Goal: Information Seeking & Learning: Stay updated

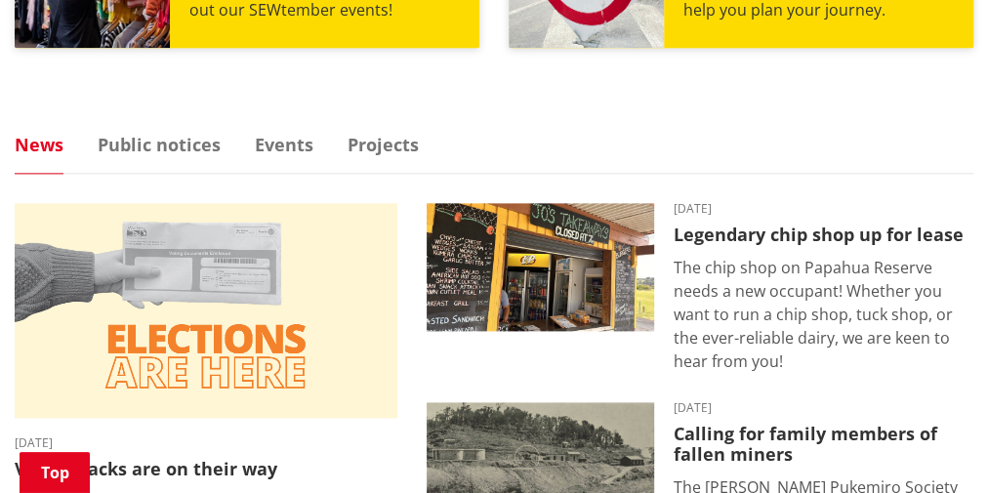
scroll to position [1150, 0]
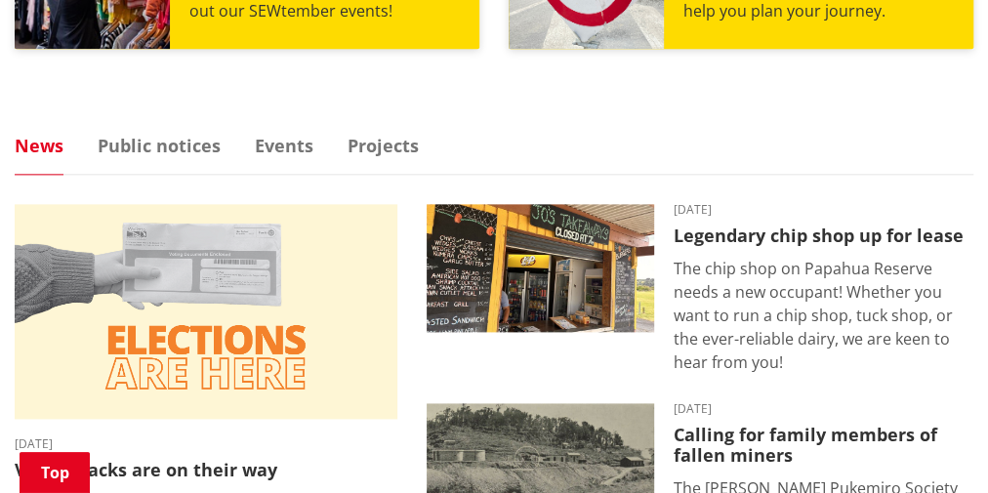
click at [42, 144] on link "News" at bounding box center [39, 146] width 49 height 18
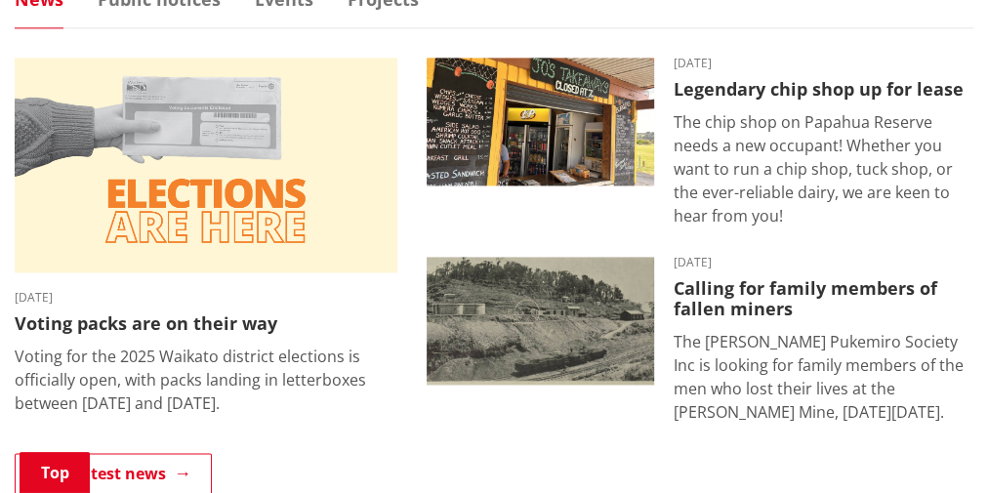
scroll to position [1297, 0]
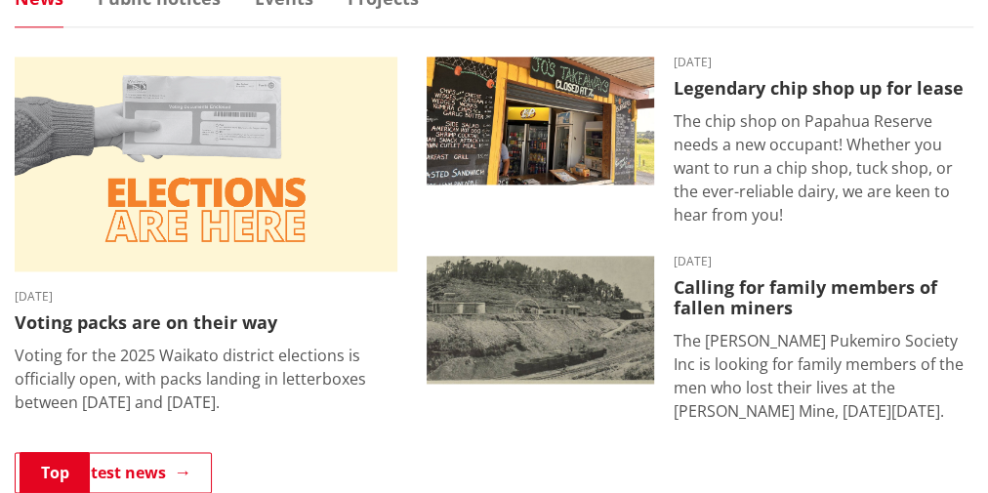
click at [798, 85] on h3 "Legendary chip shop up for lease" at bounding box center [824, 88] width 300 height 21
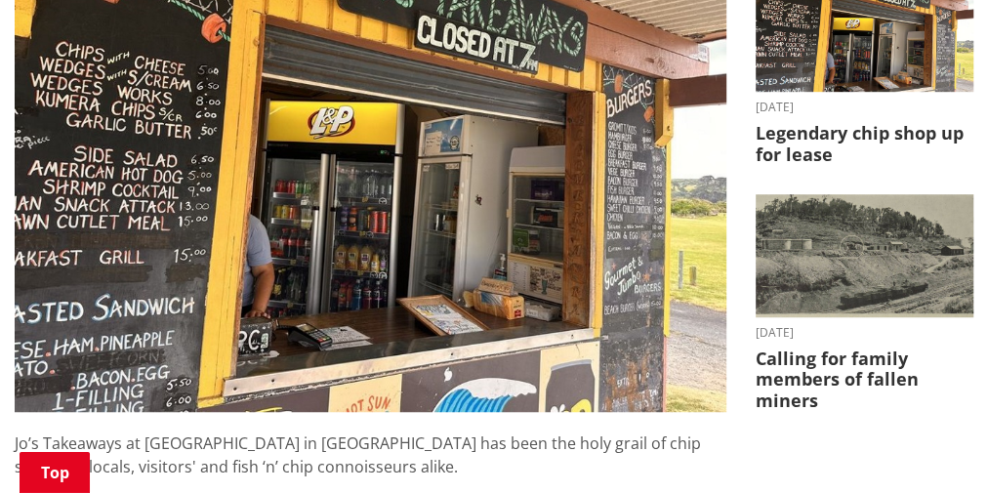
scroll to position [584, 0]
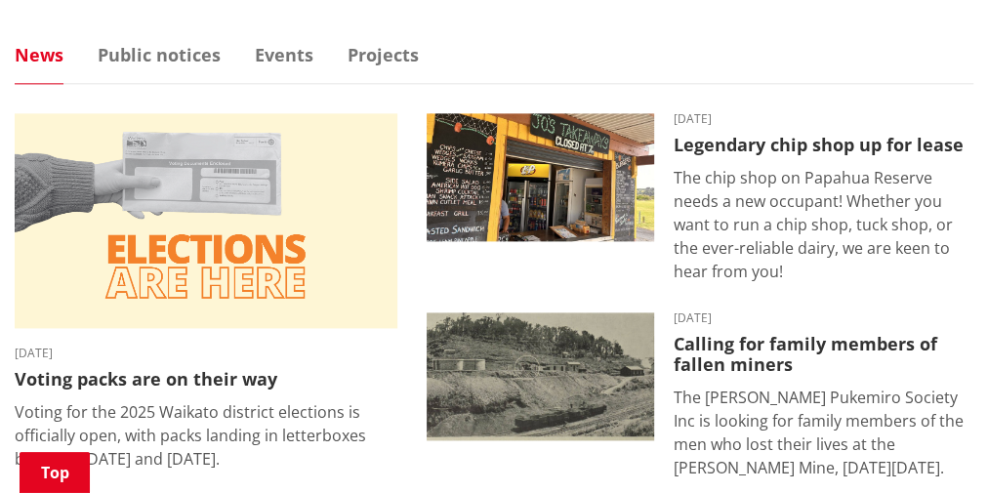
scroll to position [1297, 0]
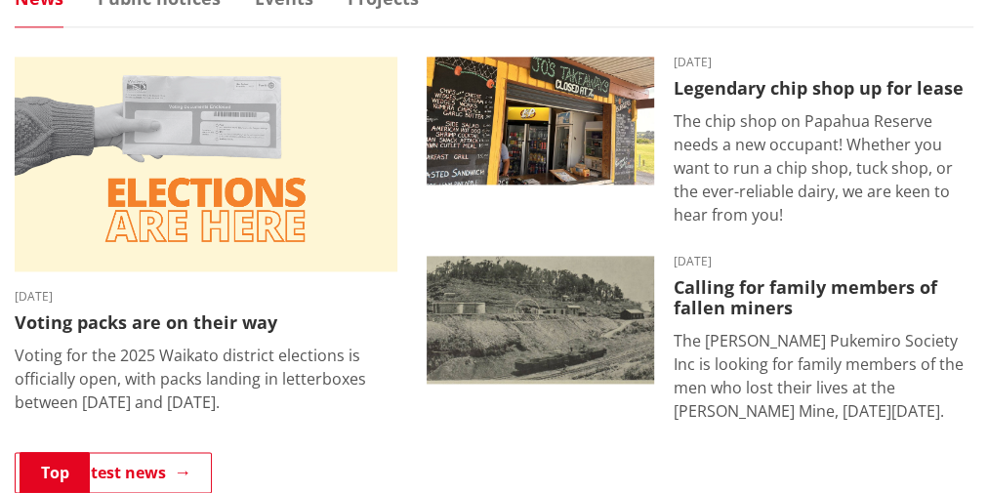
click at [746, 283] on h3 "Calling for family members of fallen miners" at bounding box center [824, 298] width 300 height 42
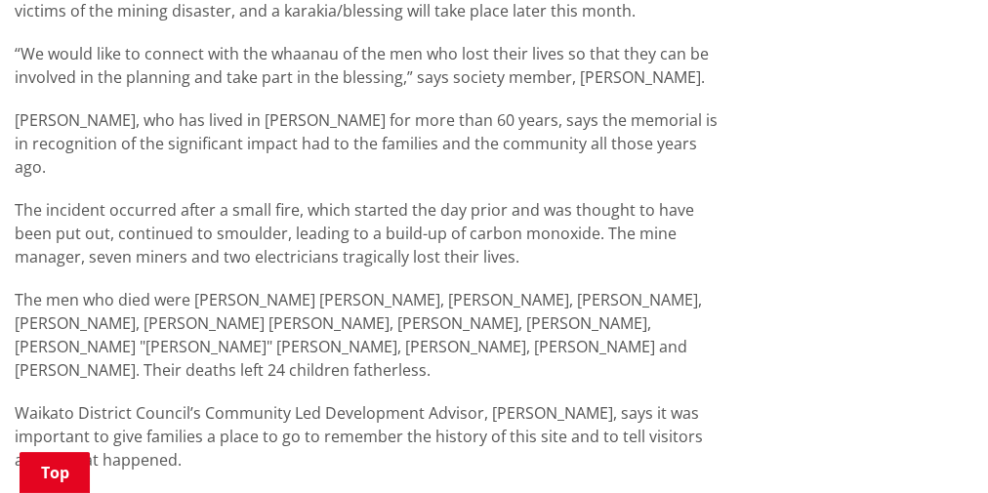
scroll to position [1071, 0]
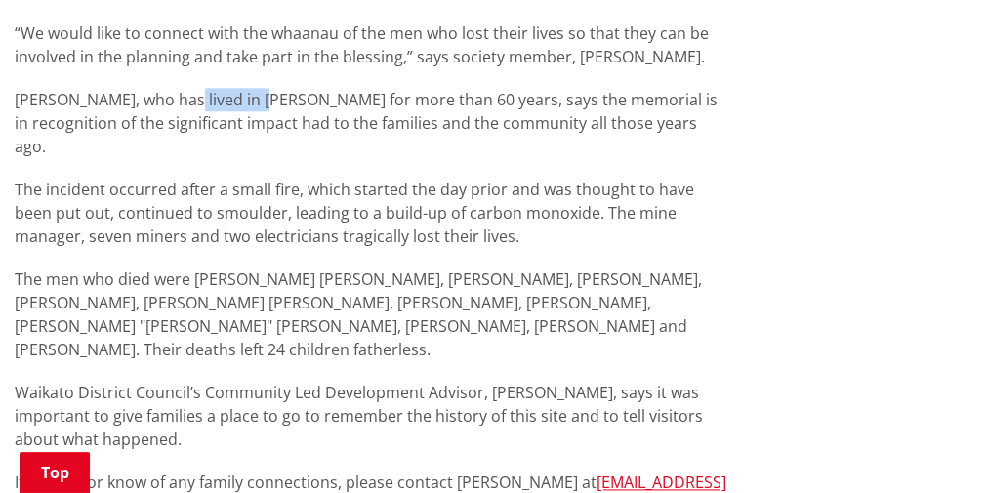
drag, startPoint x: 253, startPoint y: 104, endPoint x: 170, endPoint y: 101, distance: 83.1
click at [170, 101] on p "Reid, who has lived in Glen Afton for more than 60 years, says the memorial is …" at bounding box center [371, 123] width 712 height 70
copy p "Glen Afton"
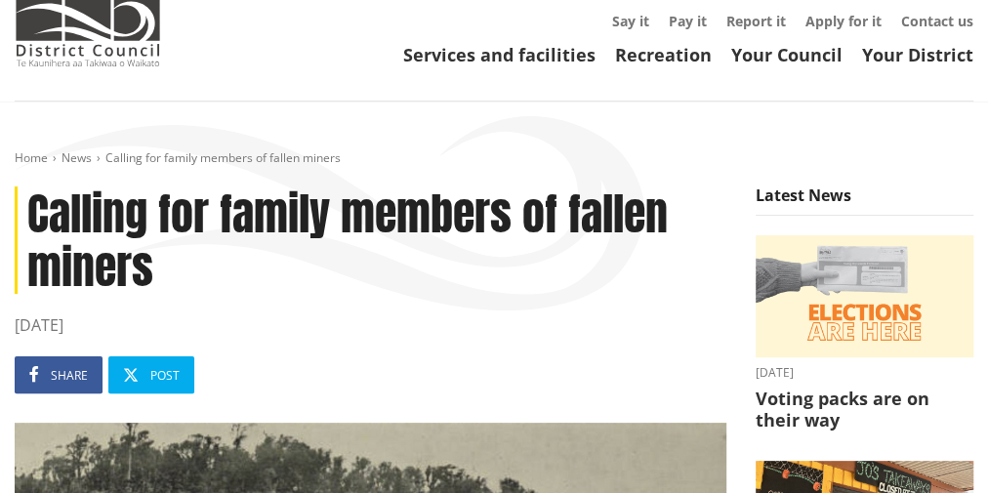
scroll to position [0, 0]
